Goal: Entertainment & Leisure: Consume media (video, audio)

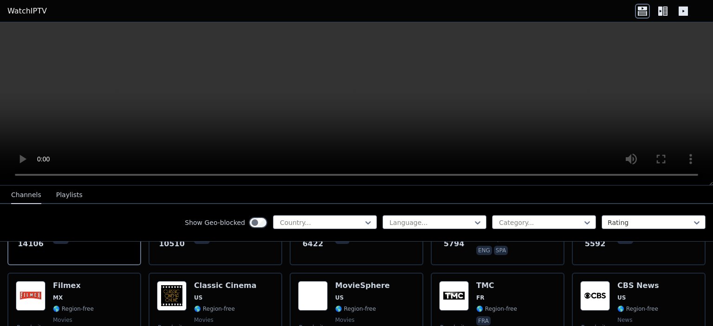
scroll to position [172, 0]
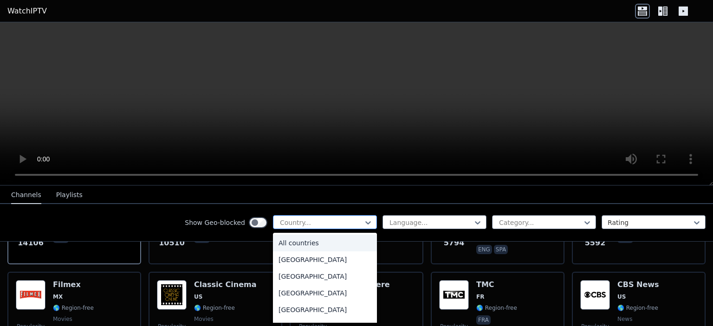
click at [354, 227] on div "Country..." at bounding box center [325, 222] width 104 height 14
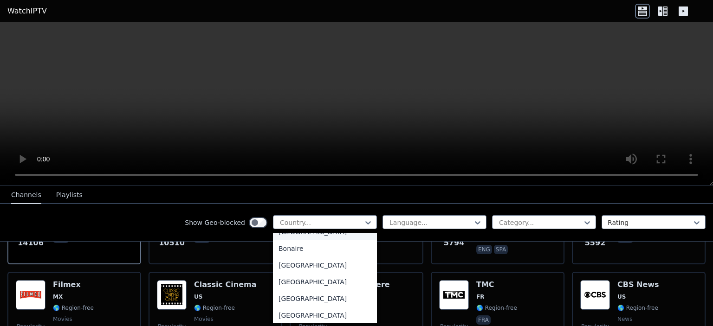
scroll to position [363, 0]
click at [307, 264] on div "[GEOGRAPHIC_DATA]" at bounding box center [325, 264] width 104 height 17
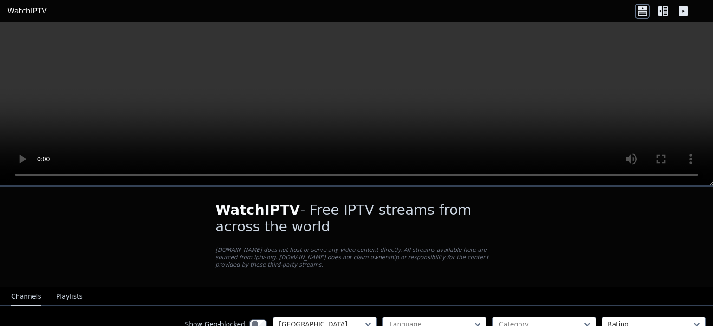
drag, startPoint x: 520, startPoint y: 240, endPoint x: 594, endPoint y: 280, distance: 84.1
click at [594, 287] on nav "Channels Playlists" at bounding box center [356, 296] width 713 height 19
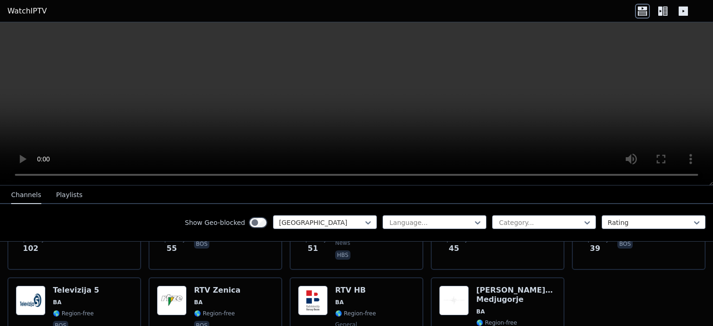
scroll to position [167, 0]
click at [67, 196] on button "Playlists" at bounding box center [69, 195] width 26 height 18
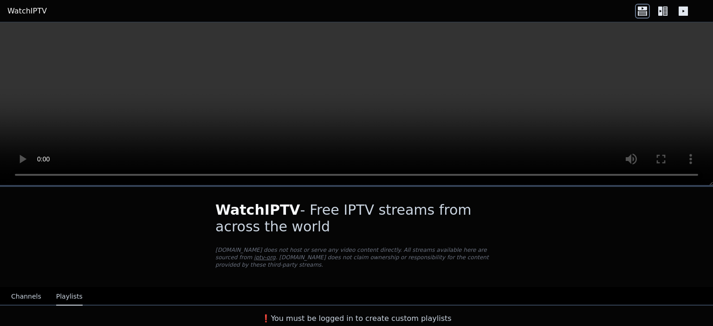
click at [29, 288] on button "Channels" at bounding box center [26, 297] width 30 height 18
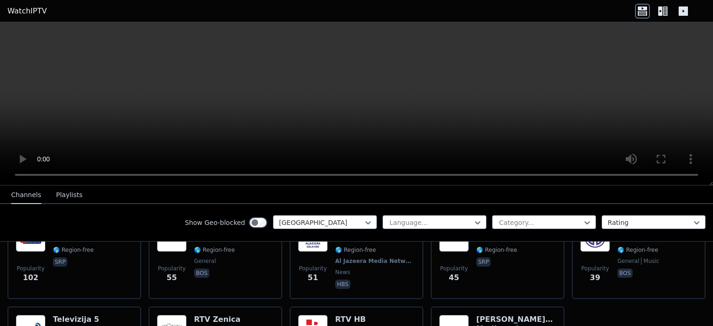
scroll to position [137, 0]
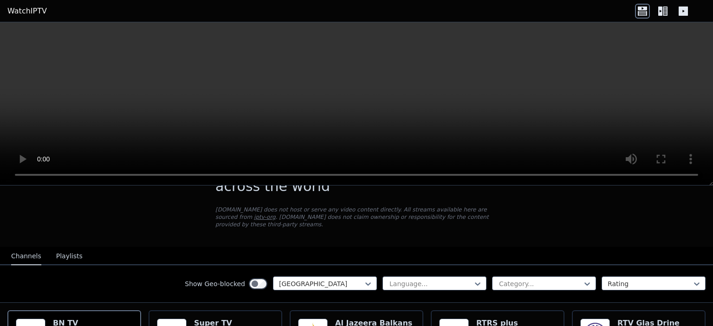
scroll to position [37, 0]
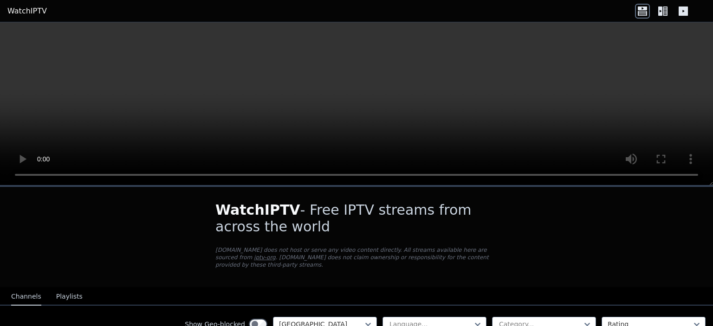
click at [663, 7] on icon at bounding box center [662, 11] width 15 height 15
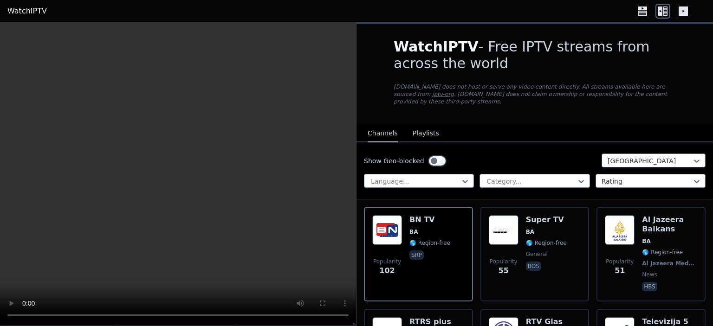
click at [269, 167] on video at bounding box center [178, 174] width 356 height 304
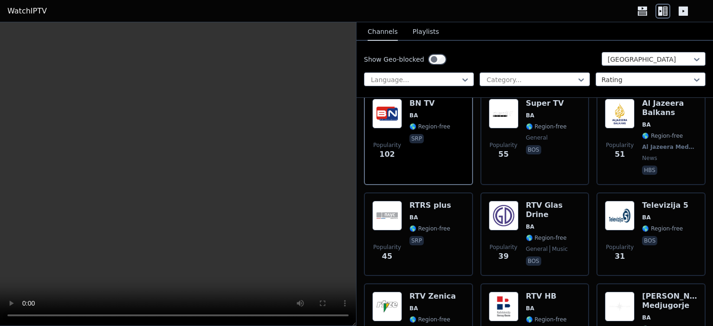
scroll to position [116, 0]
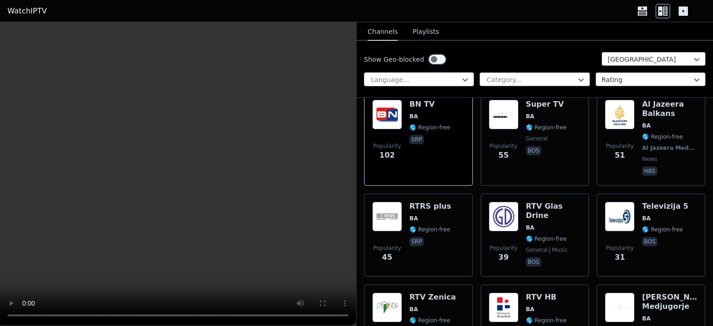
click at [451, 77] on div at bounding box center [415, 79] width 90 height 9
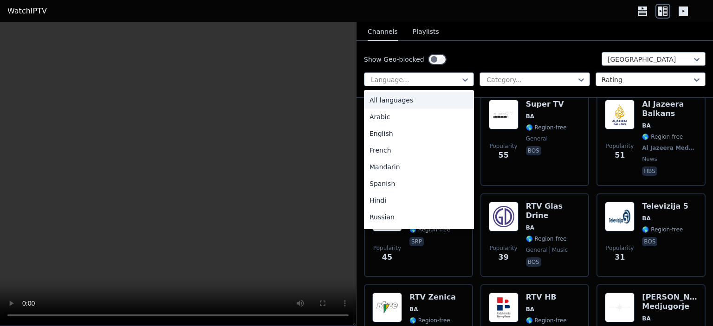
click at [410, 98] on div "All languages" at bounding box center [419, 100] width 110 height 17
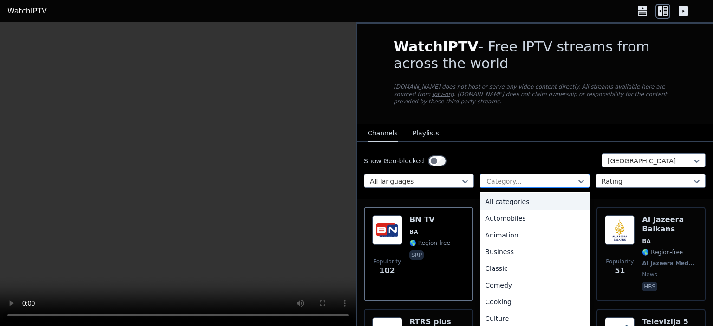
click at [550, 177] on div at bounding box center [530, 181] width 90 height 9
click at [528, 195] on div "All categories" at bounding box center [534, 201] width 110 height 17
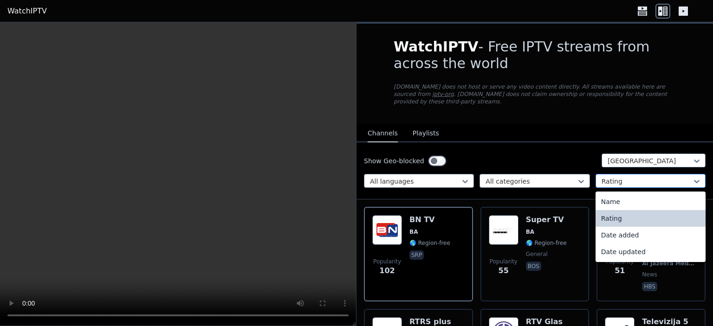
click at [636, 177] on div at bounding box center [646, 181] width 90 height 9
click at [620, 244] on div "Date updated" at bounding box center [650, 252] width 110 height 17
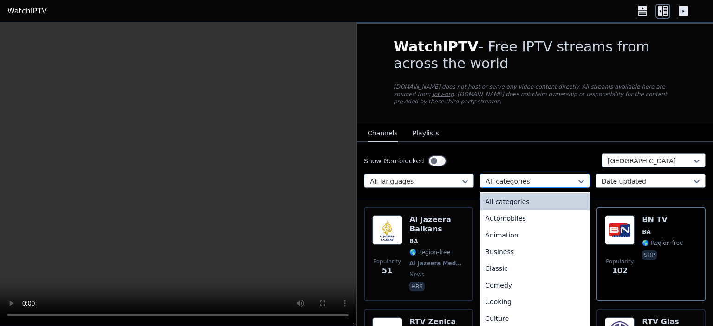
click at [542, 177] on div at bounding box center [530, 181] width 90 height 9
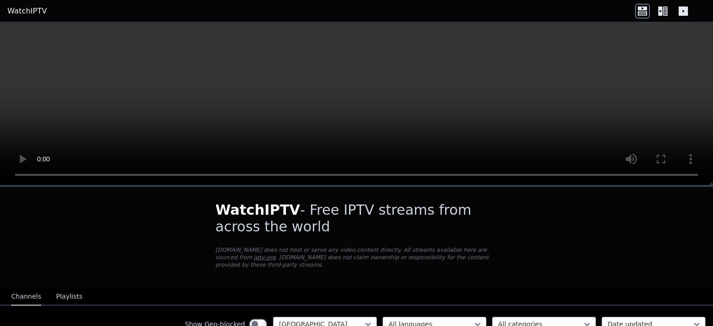
scroll to position [230, 0]
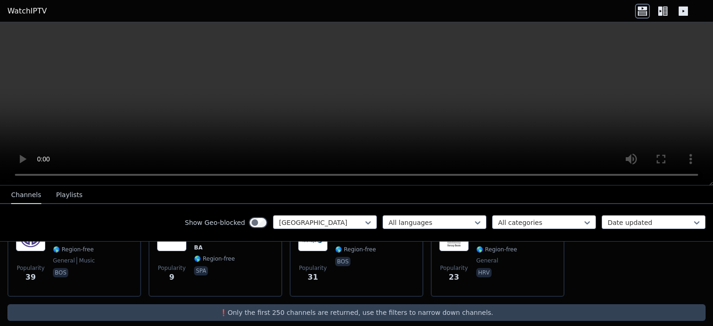
click at [662, 14] on icon at bounding box center [664, 10] width 5 height 9
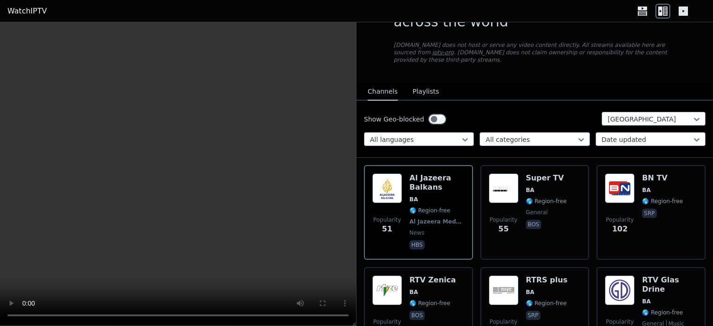
scroll to position [0, 0]
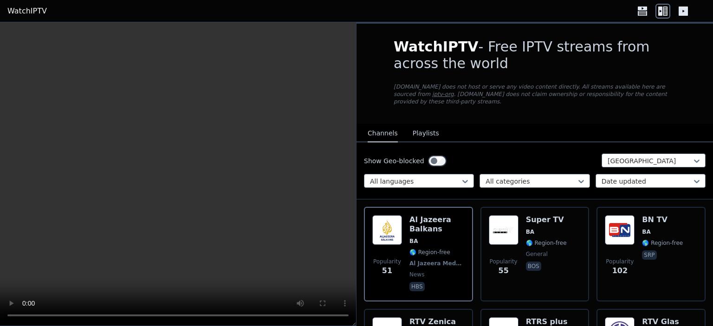
drag, startPoint x: 595, startPoint y: 304, endPoint x: 680, endPoint y: 109, distance: 212.8
click at [680, 109] on div "WatchIPTV - Free IPTV streams from across the world WatchIPTV.xyz does not host…" at bounding box center [535, 74] width 312 height 100
click at [425, 126] on button "Playlists" at bounding box center [425, 134] width 26 height 18
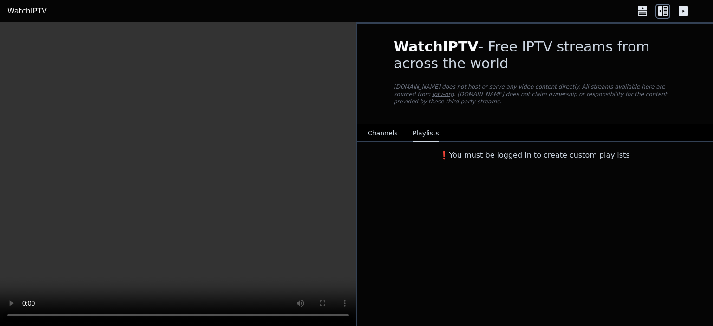
click at [683, 13] on icon at bounding box center [682, 10] width 9 height 9
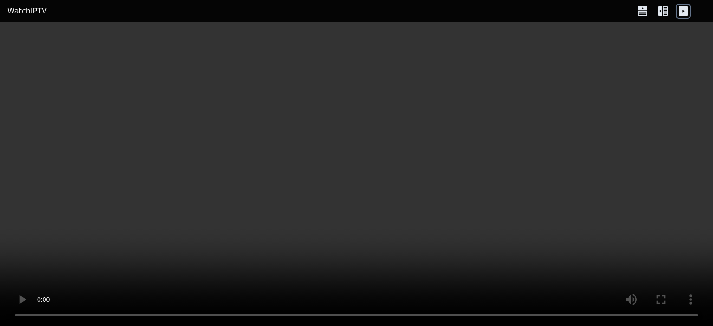
click at [683, 13] on icon at bounding box center [682, 10] width 9 height 9
click at [646, 13] on icon at bounding box center [641, 13] width 9 height 5
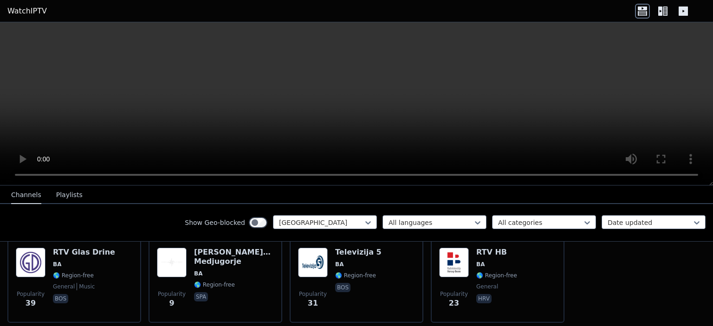
scroll to position [207, 0]
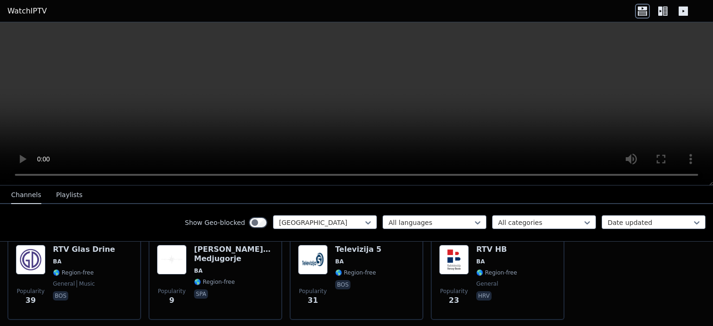
click at [27, 8] on link "WatchIPTV" at bounding box center [26, 11] width 39 height 11
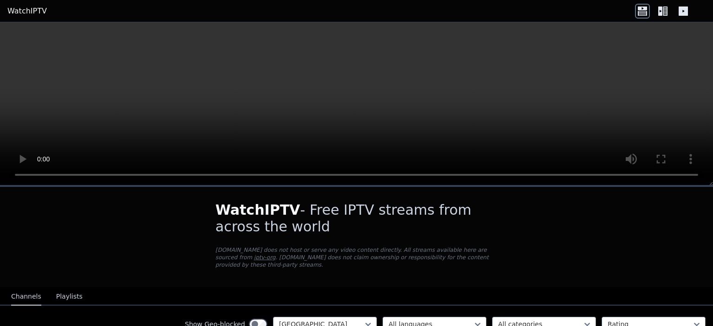
click at [276, 254] on link "iptv-org" at bounding box center [265, 257] width 22 height 6
